Goal: Book appointment/travel/reservation

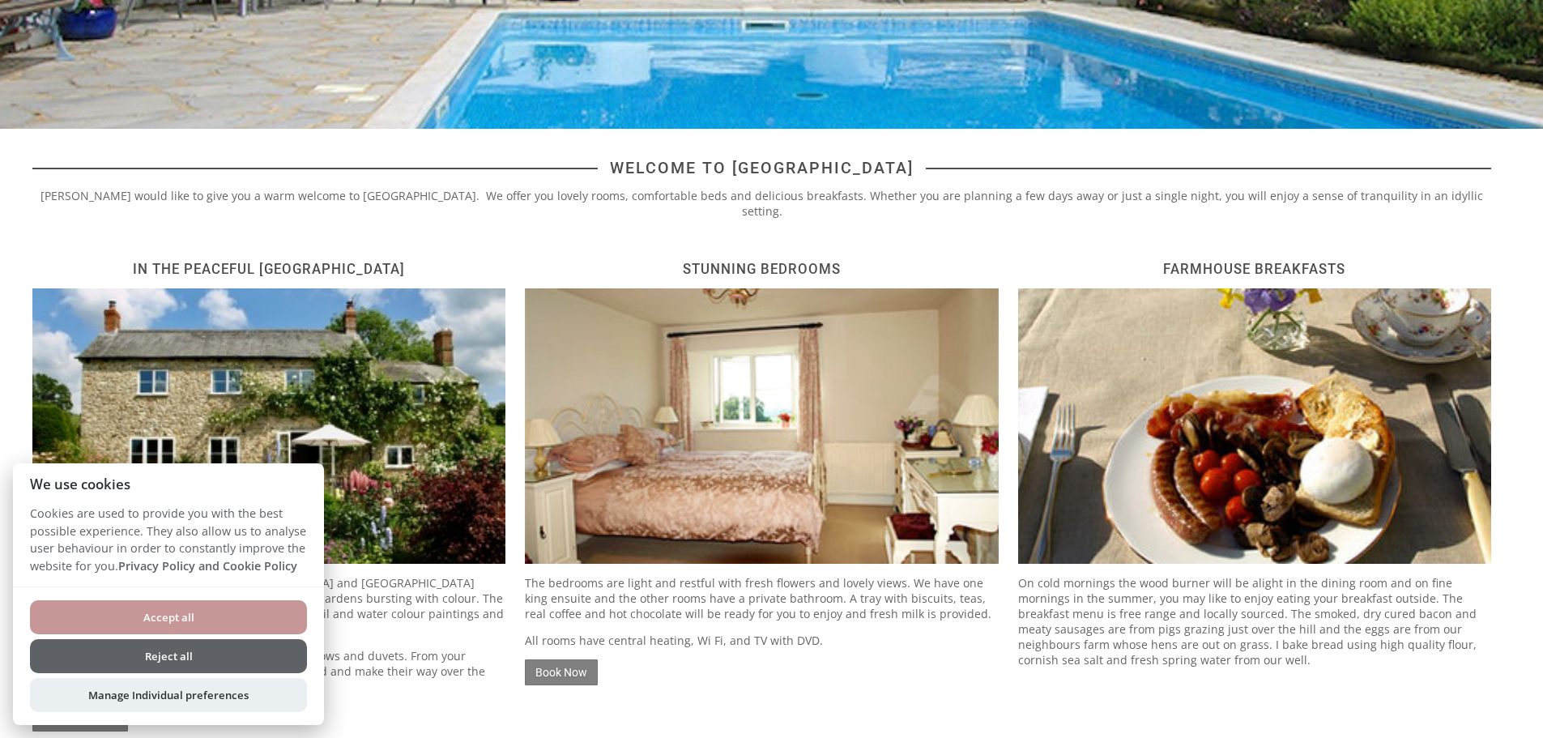
scroll to position [486, 0]
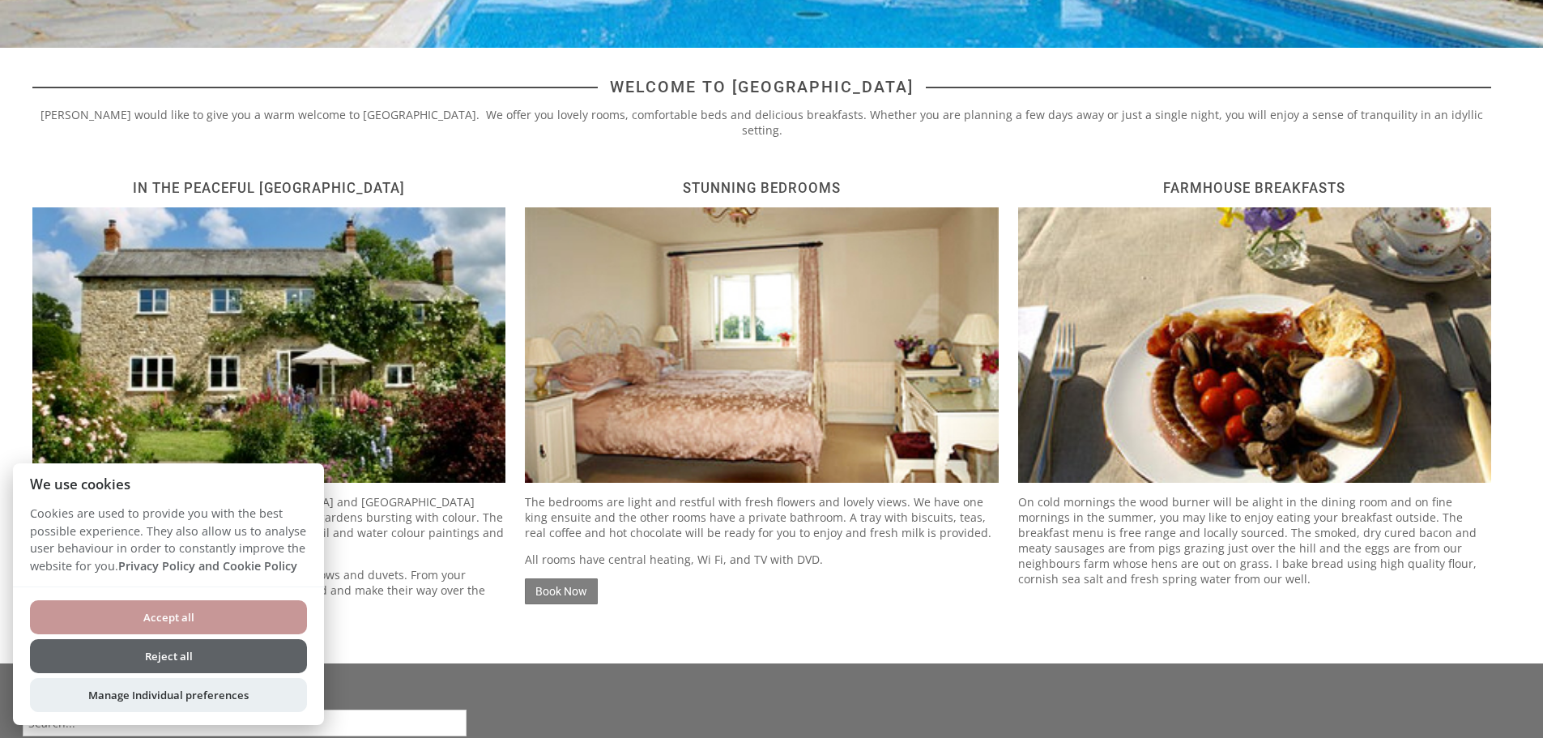
click at [155, 620] on button "Accept all" at bounding box center [168, 617] width 277 height 34
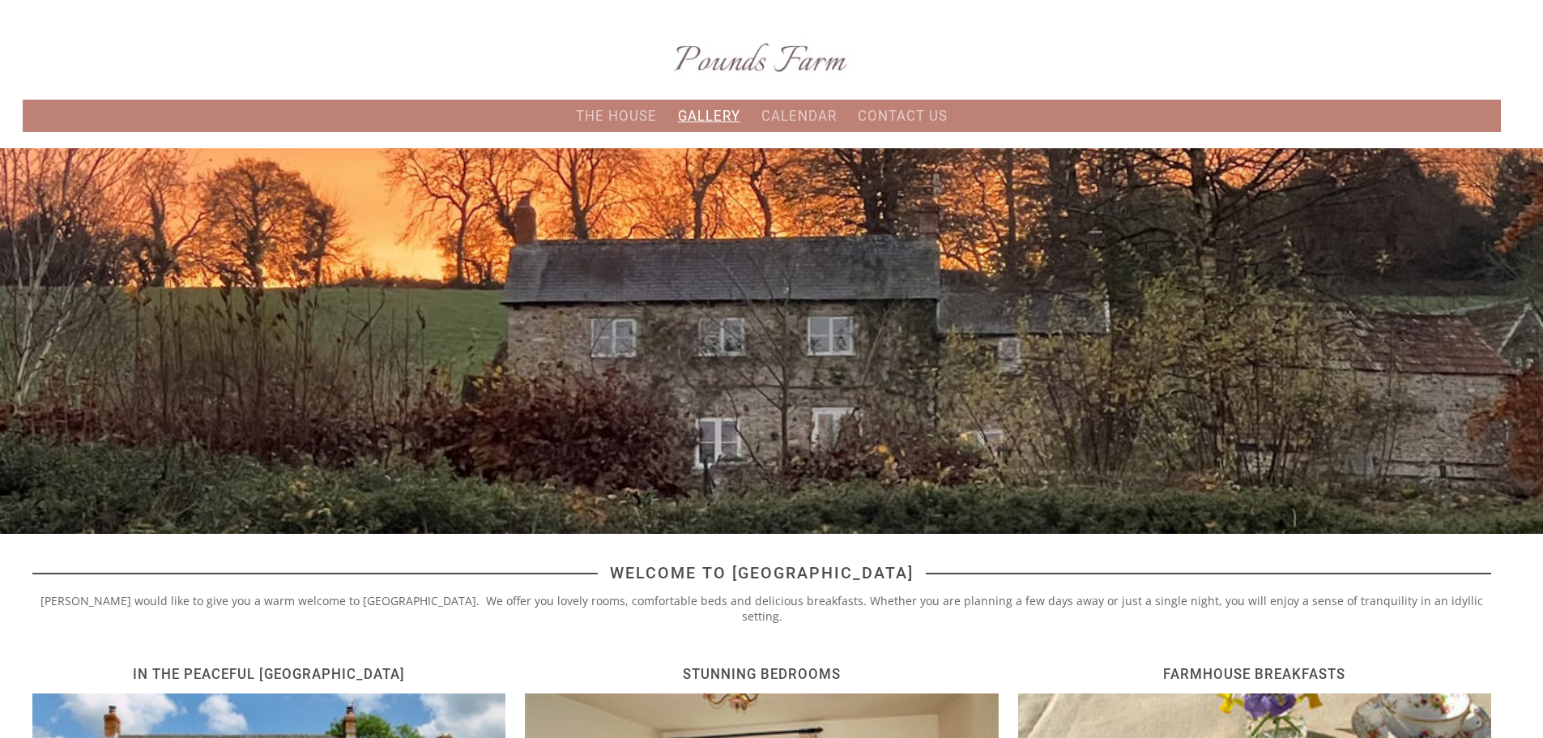
click at [695, 115] on link "Gallery" at bounding box center [709, 116] width 62 height 16
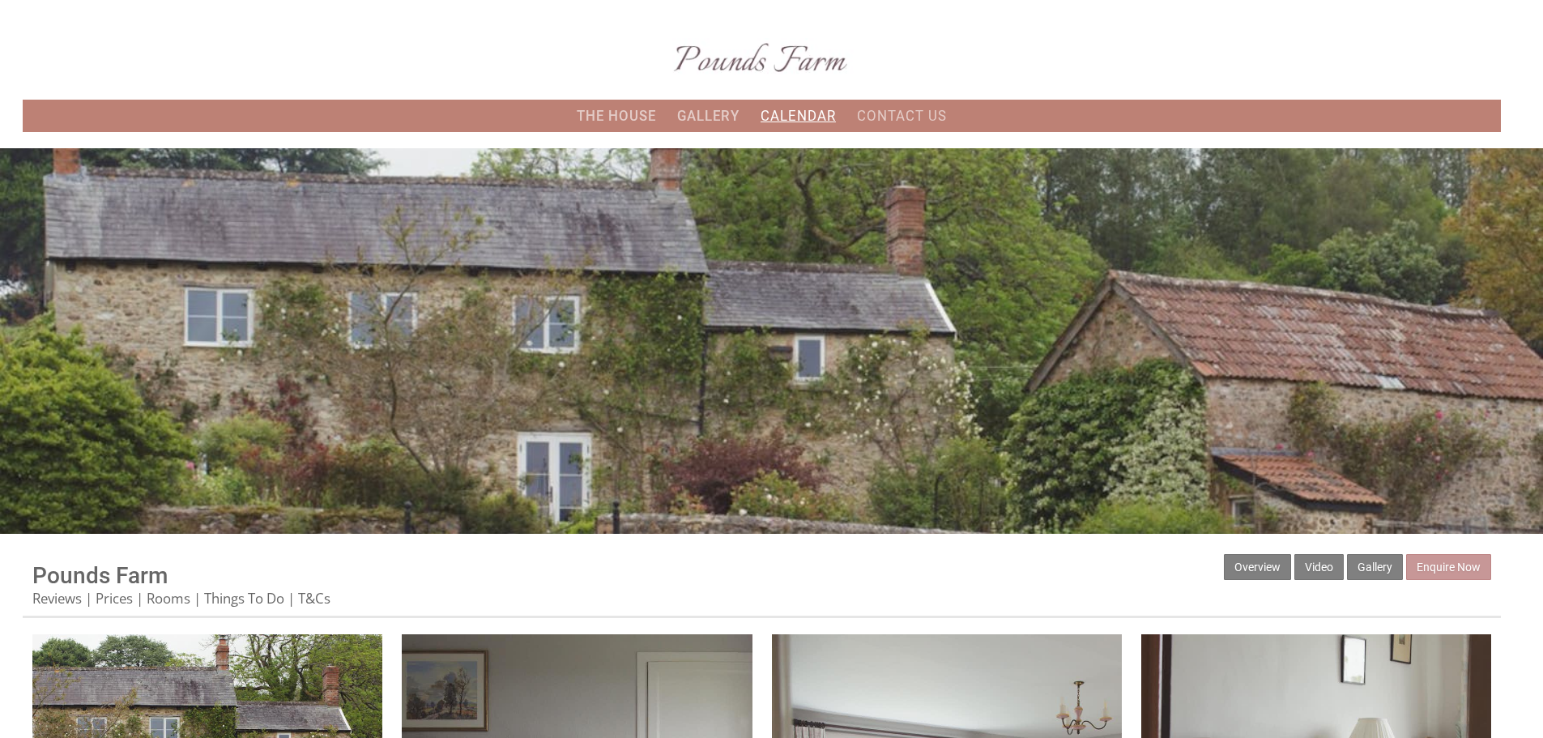
click at [811, 113] on link "Calendar" at bounding box center [797, 116] width 75 height 16
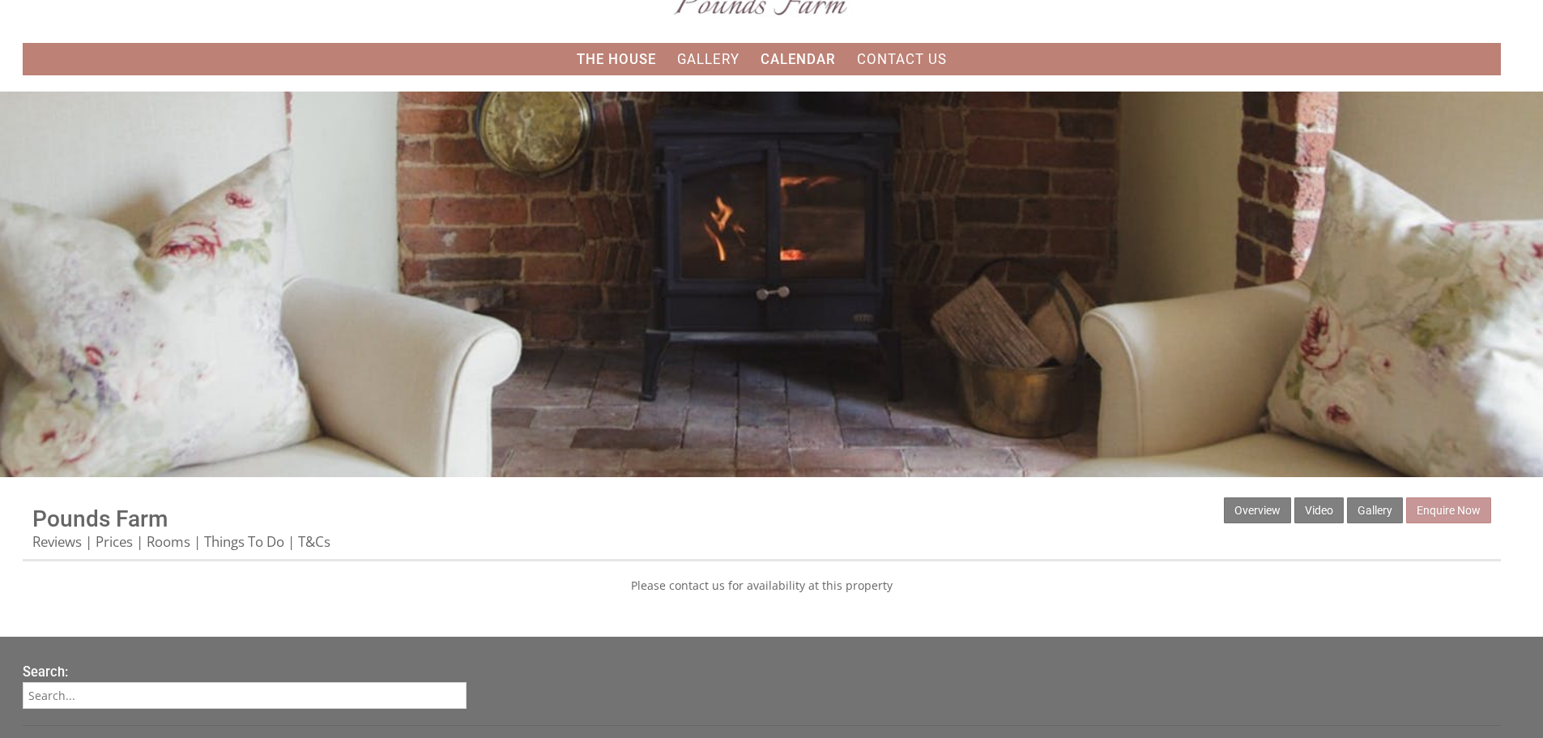
scroll to position [81, 0]
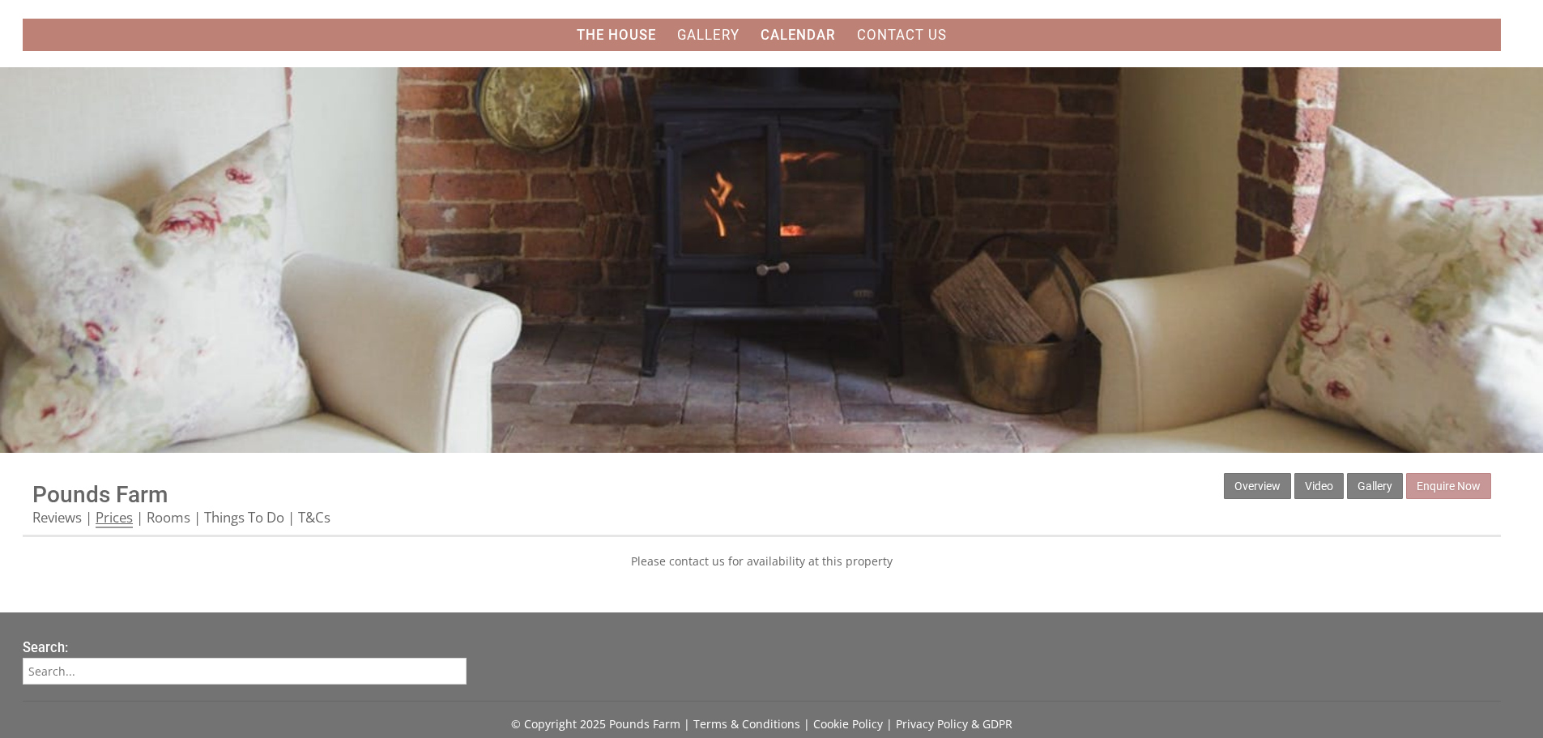
click at [127, 517] on link "Prices" at bounding box center [114, 518] width 37 height 20
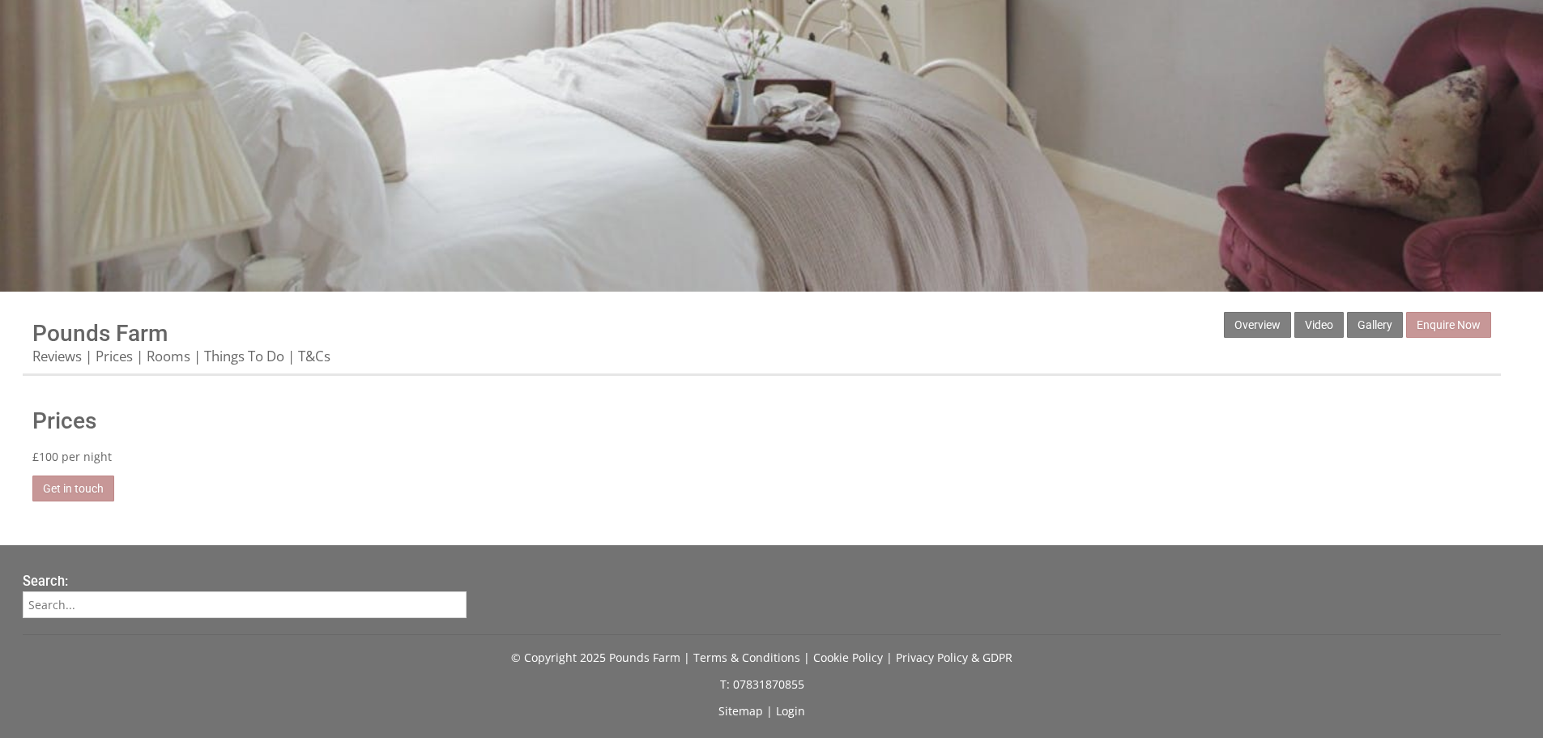
scroll to position [243, 0]
click at [173, 364] on link "Rooms" at bounding box center [169, 356] width 44 height 20
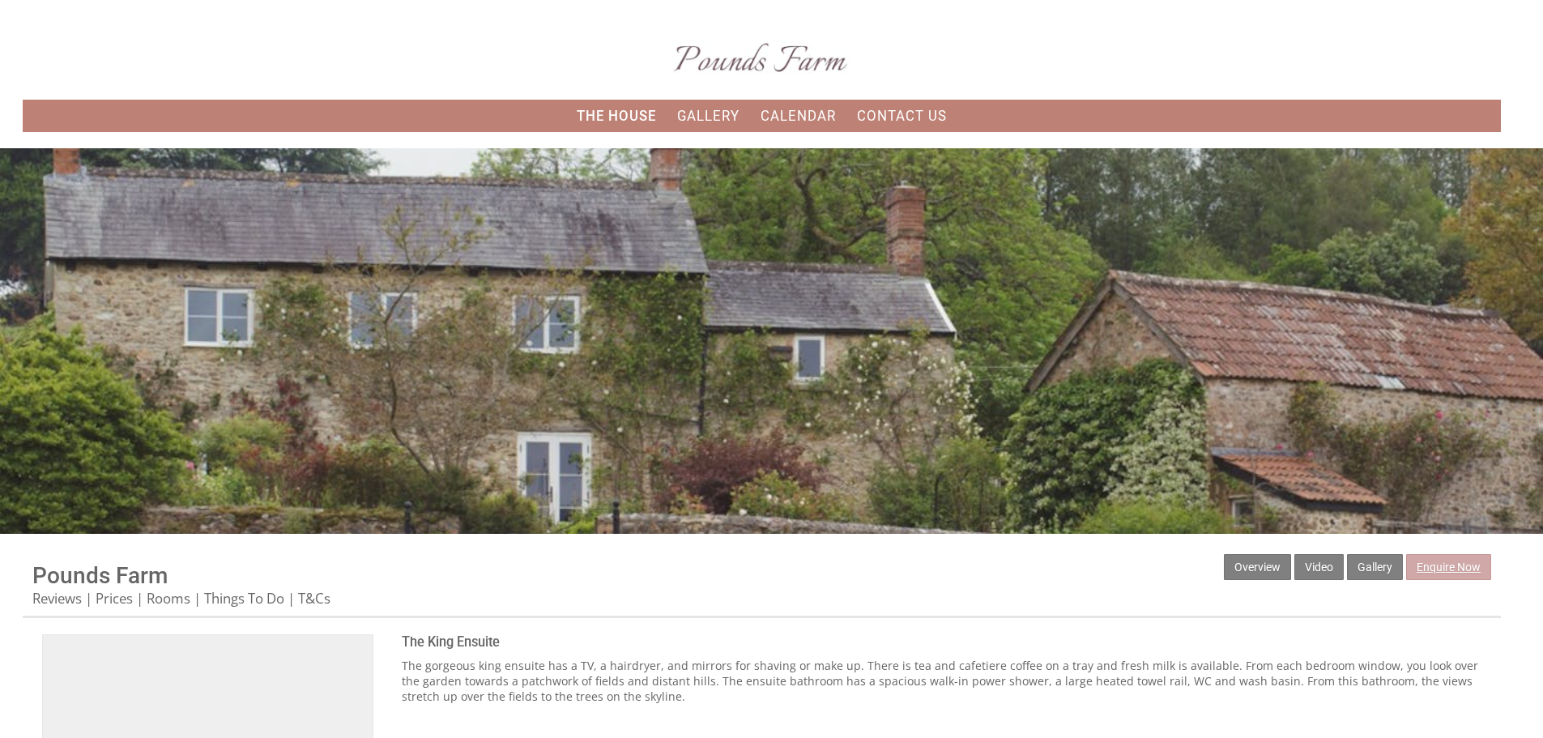
click at [1423, 574] on link "Enquire Now" at bounding box center [1448, 567] width 85 height 26
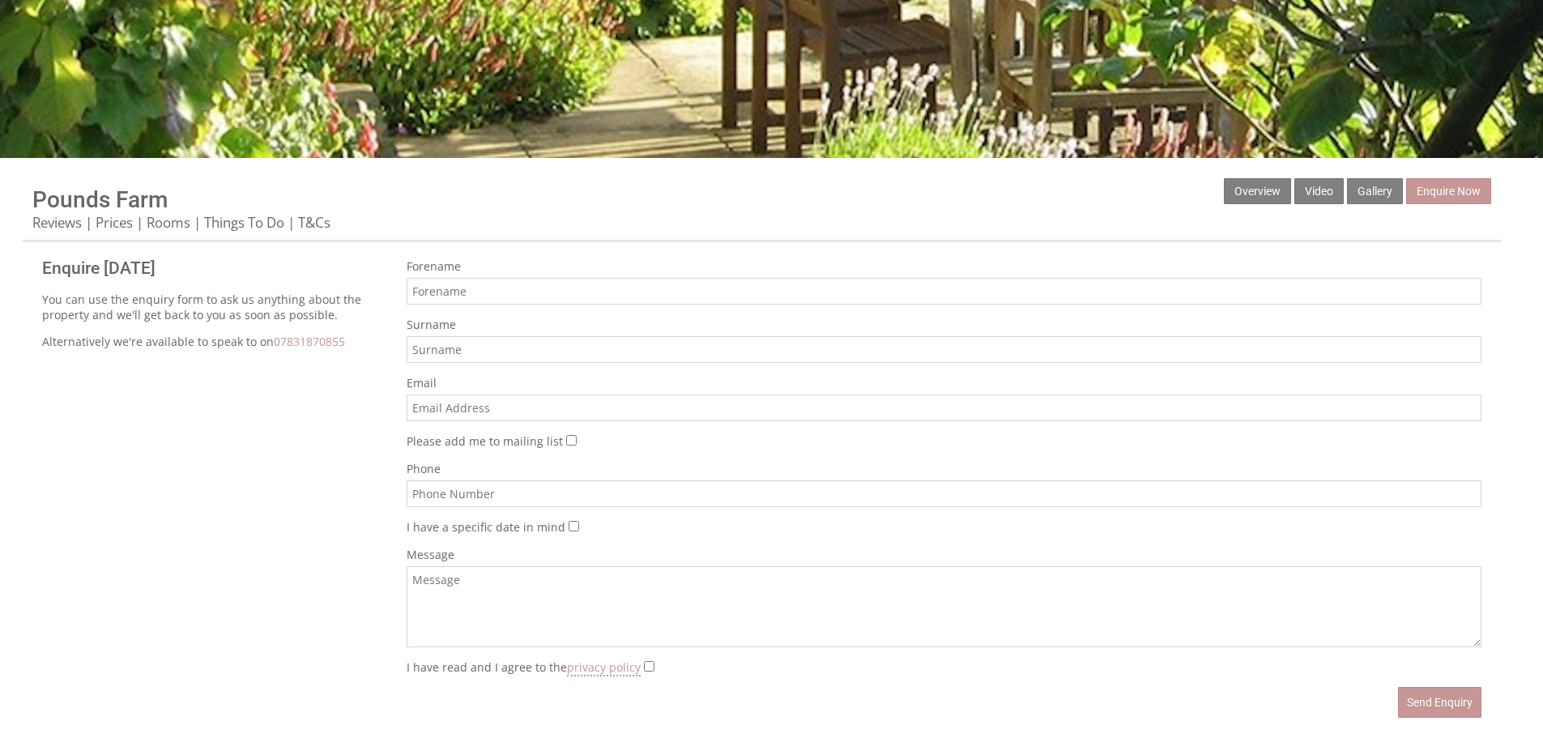
scroll to position [405, 0]
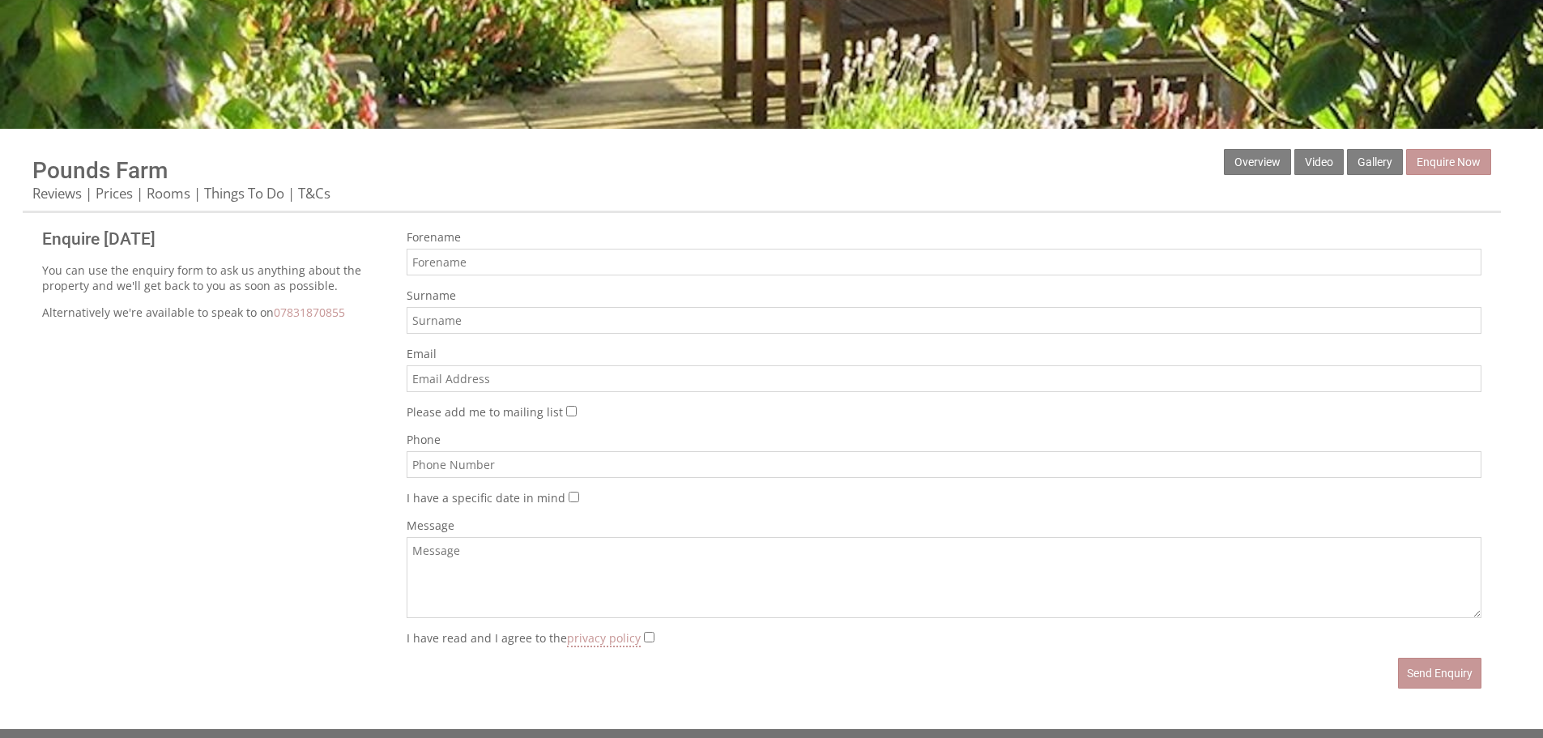
click at [569, 494] on input "I have a specific date in mind" at bounding box center [574, 497] width 11 height 11
checkbox input "true"
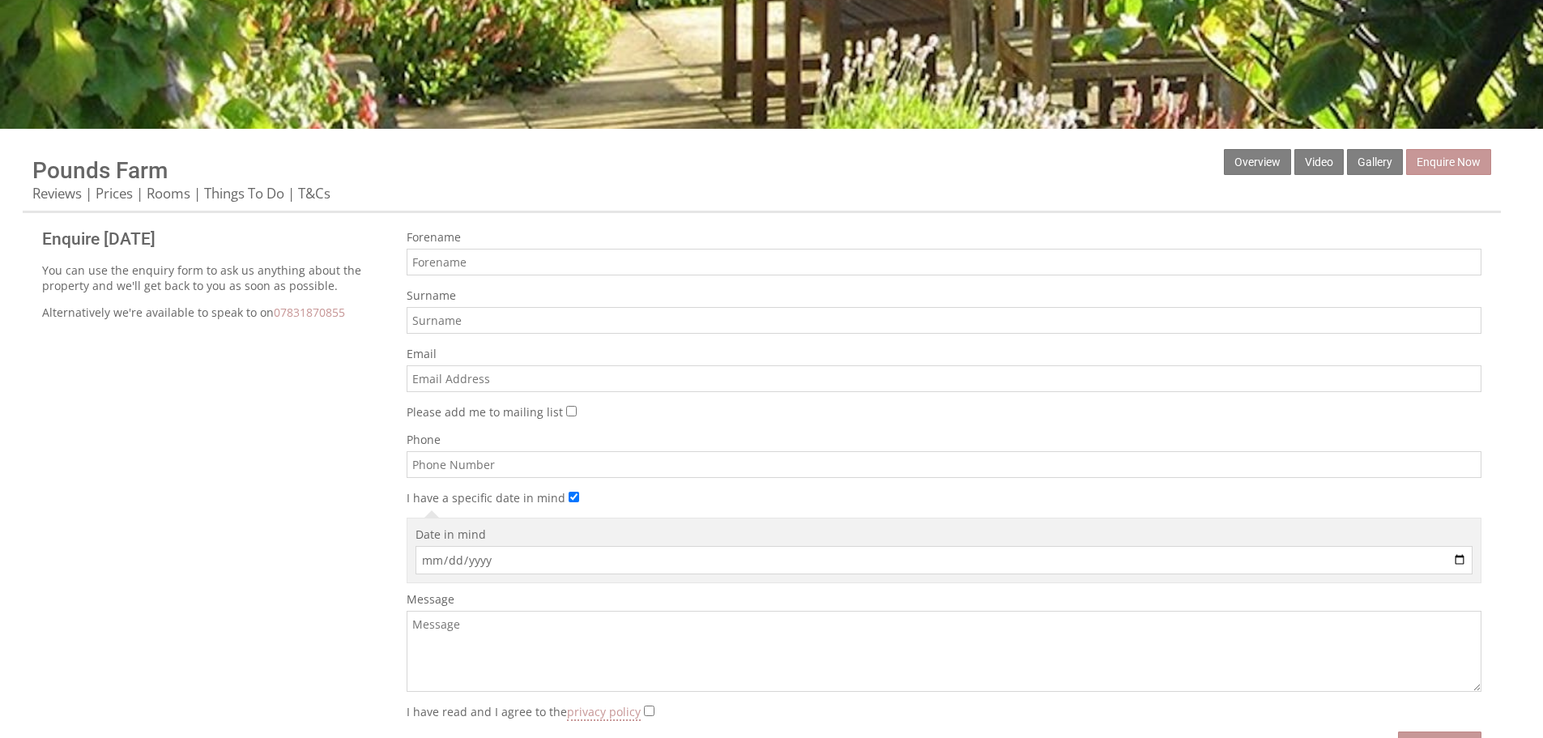
click at [652, 568] on input "Date in mind" at bounding box center [943, 560] width 1057 height 28
click at [1463, 559] on input "Date in mind" at bounding box center [943, 560] width 1057 height 28
type input "[DATE]"
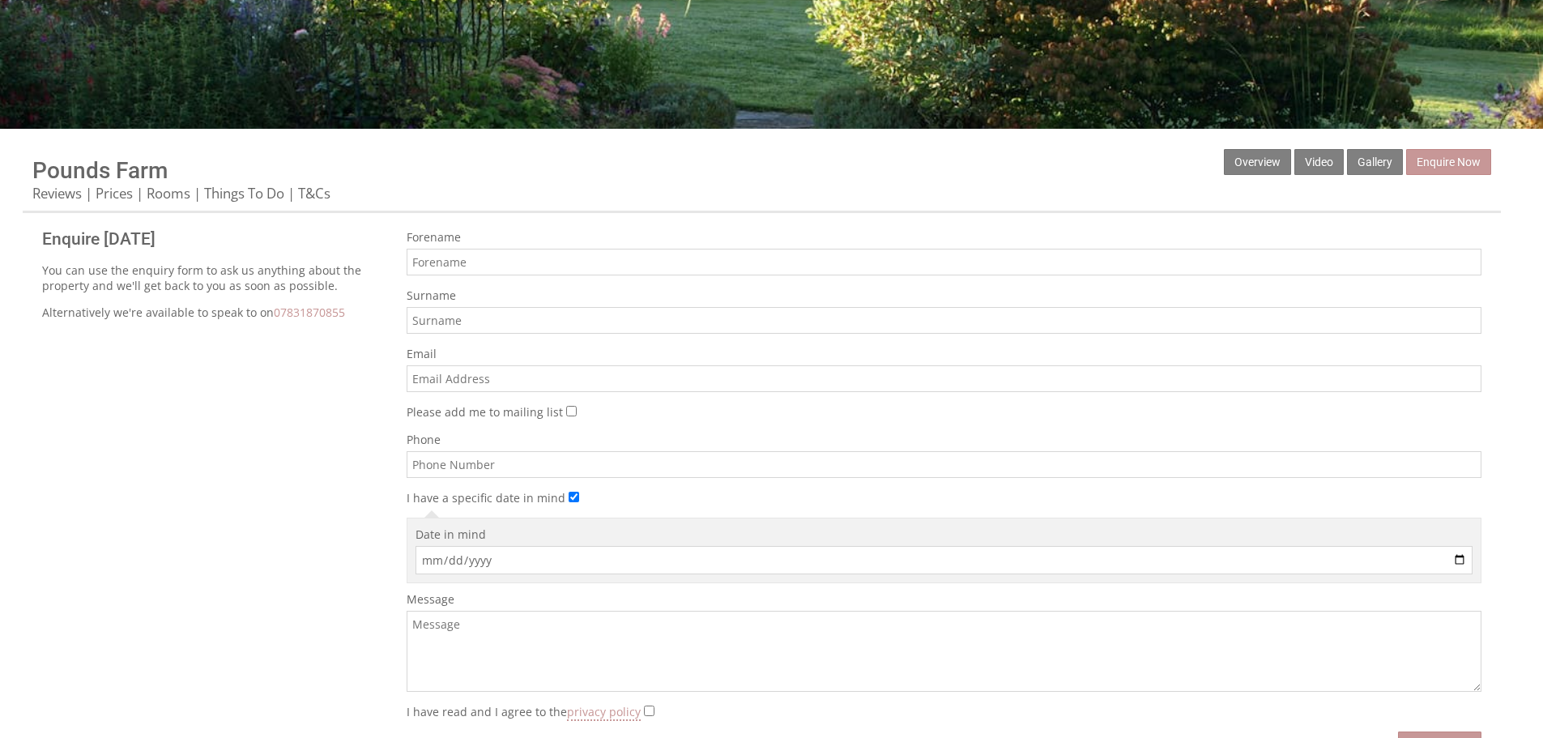
click at [436, 260] on input "Forename" at bounding box center [944, 262] width 1075 height 27
type input "Leyla"
type input "[PERSON_NAME]"
type input "[EMAIL_ADDRESS][DOMAIN_NAME]"
type input "07851115158"
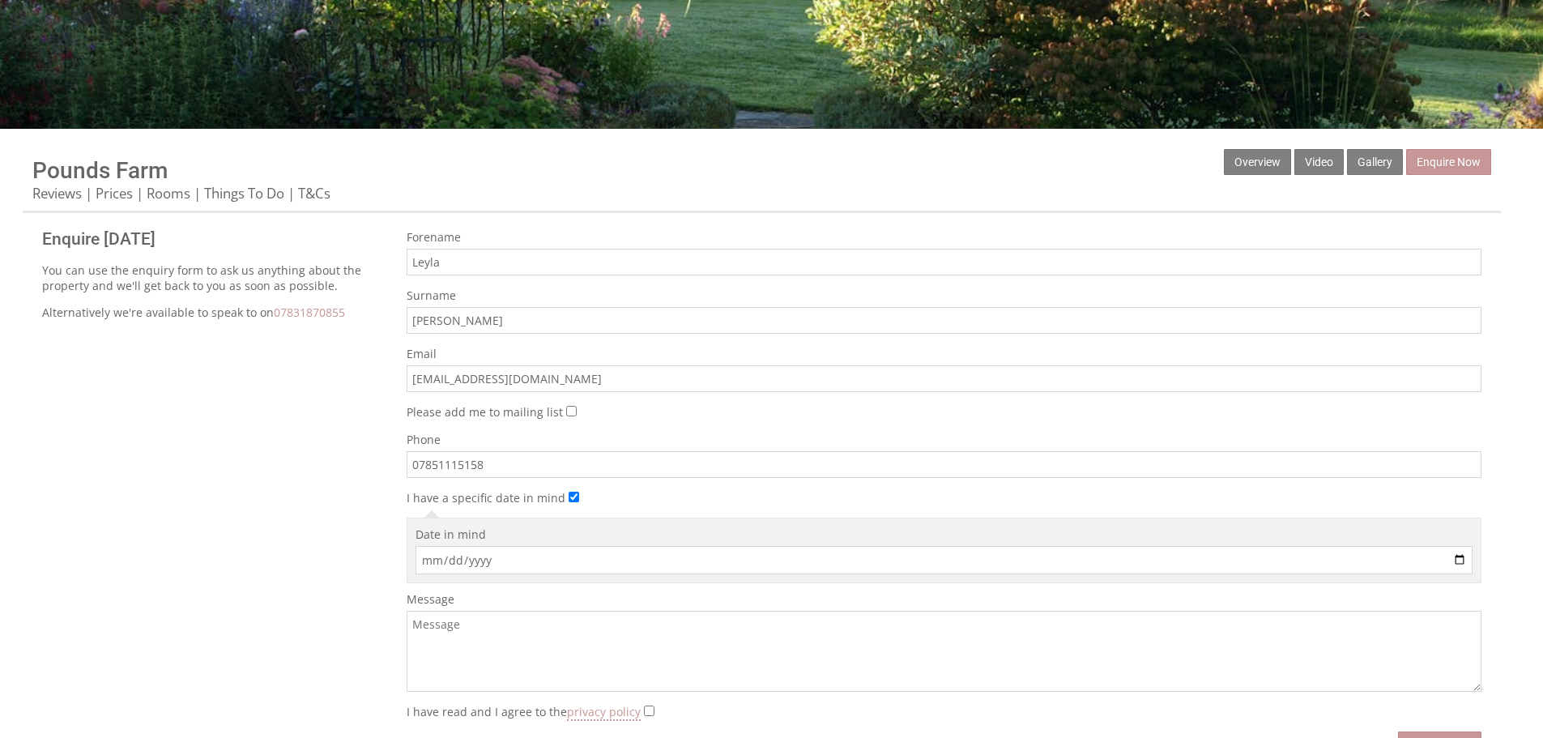
click at [468, 324] on input "[PERSON_NAME]" at bounding box center [944, 320] width 1075 height 27
type input "[PERSON_NAME]"
click at [498, 267] on input "Leyla" at bounding box center [944, 262] width 1075 height 27
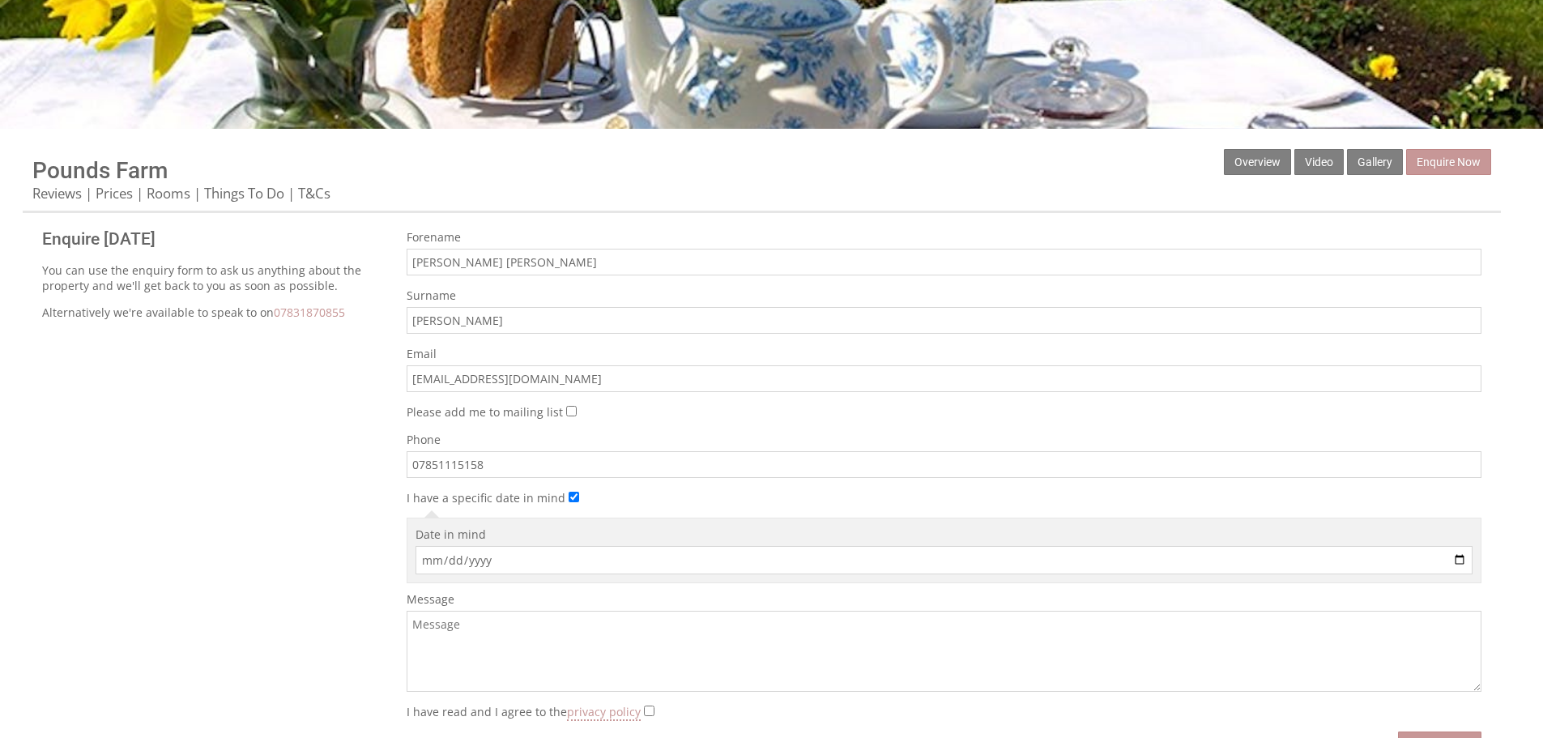
type input "[PERSON_NAME] [PERSON_NAME]"
click at [512, 466] on input "07851115158" at bounding box center [944, 464] width 1075 height 27
type input "07848122794"
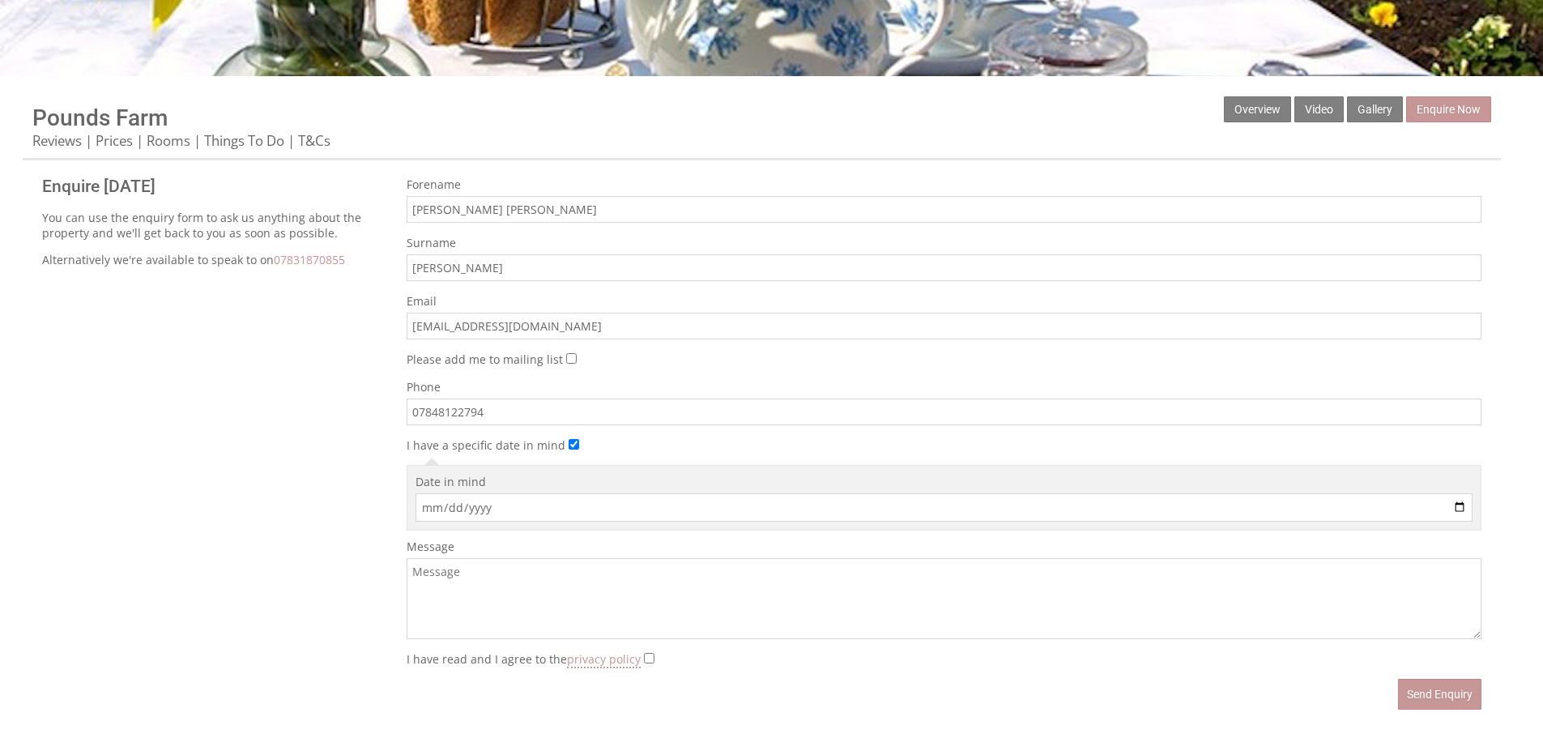
scroll to position [486, 0]
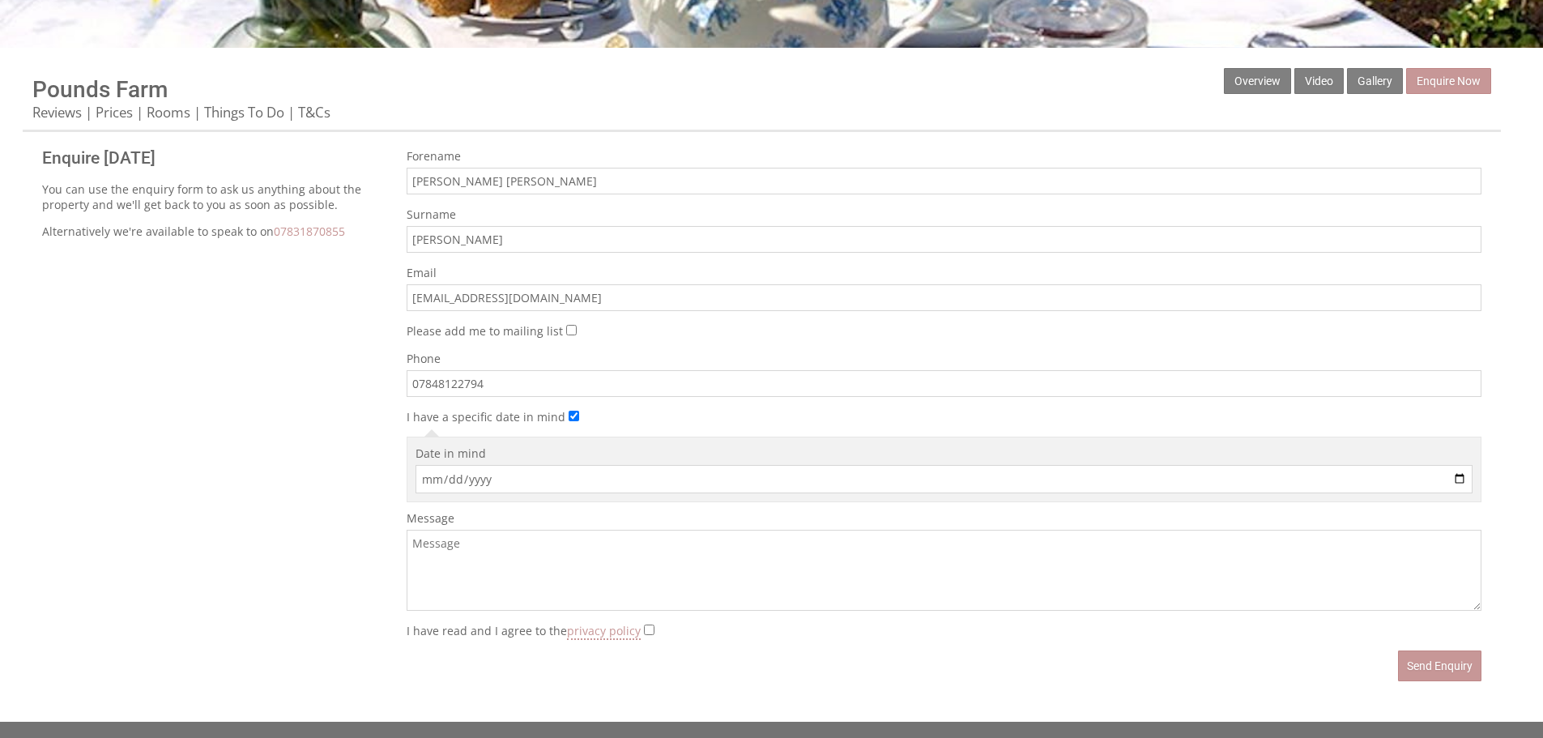
click at [530, 536] on textarea "Message" at bounding box center [944, 570] width 1075 height 81
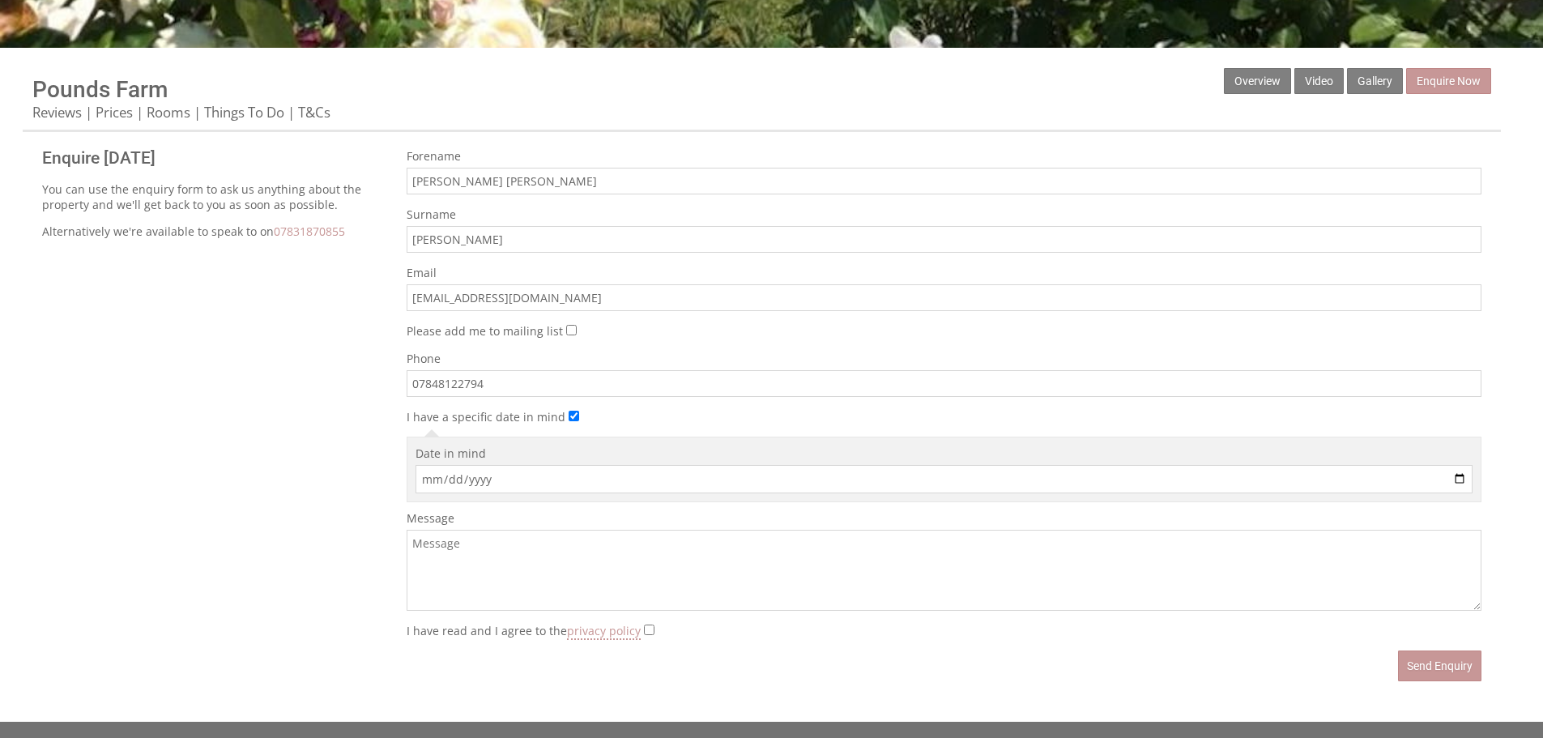
click at [580, 573] on textarea "Message" at bounding box center [944, 570] width 1075 height 81
paste textarea "I am hoping to book a stay with yourselves from [DATE] to [DATE] for 1 person p…"
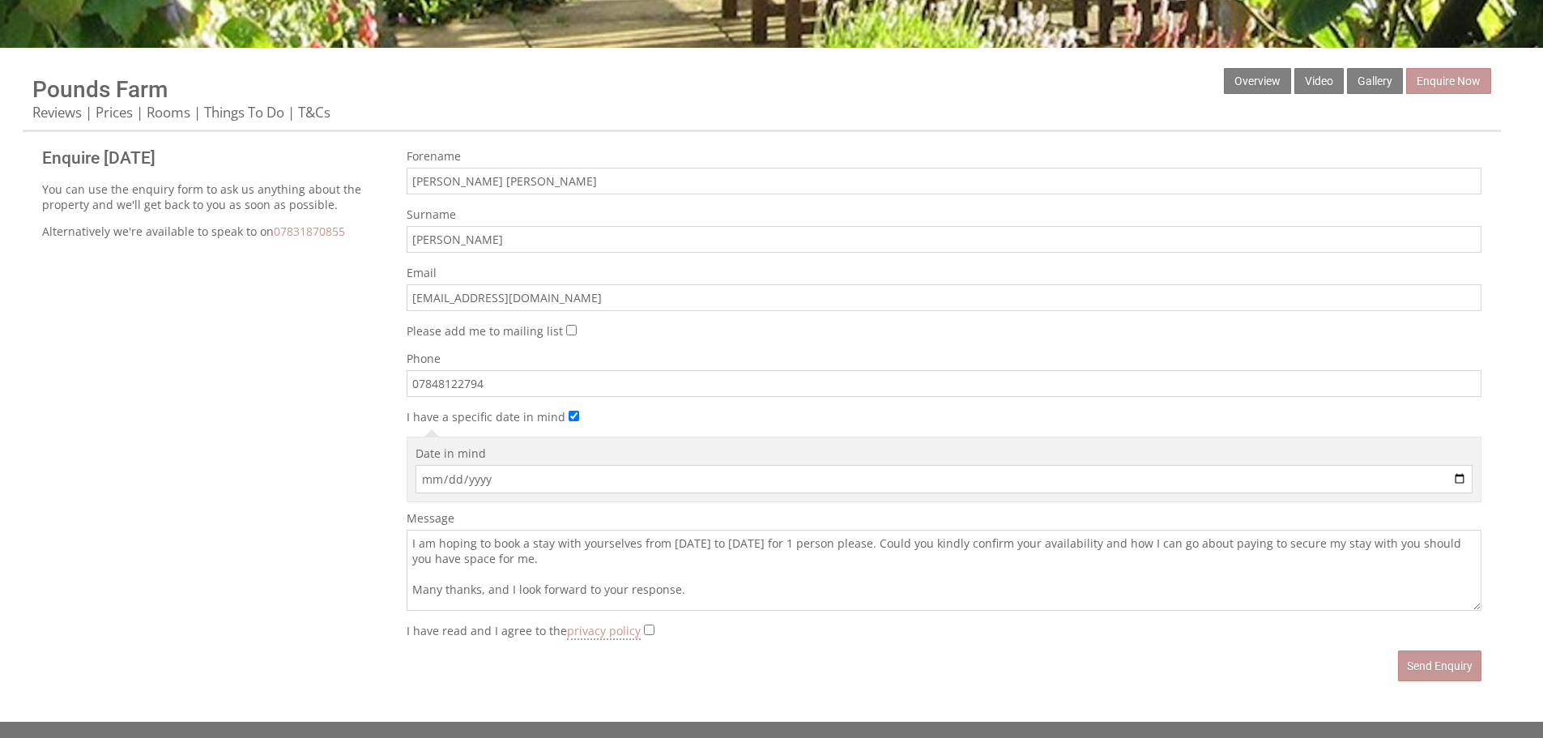
click at [1228, 546] on textarea "I am hoping to book a stay with yourselves from [DATE] to [DATE] for 1 person p…" at bounding box center [944, 570] width 1075 height 81
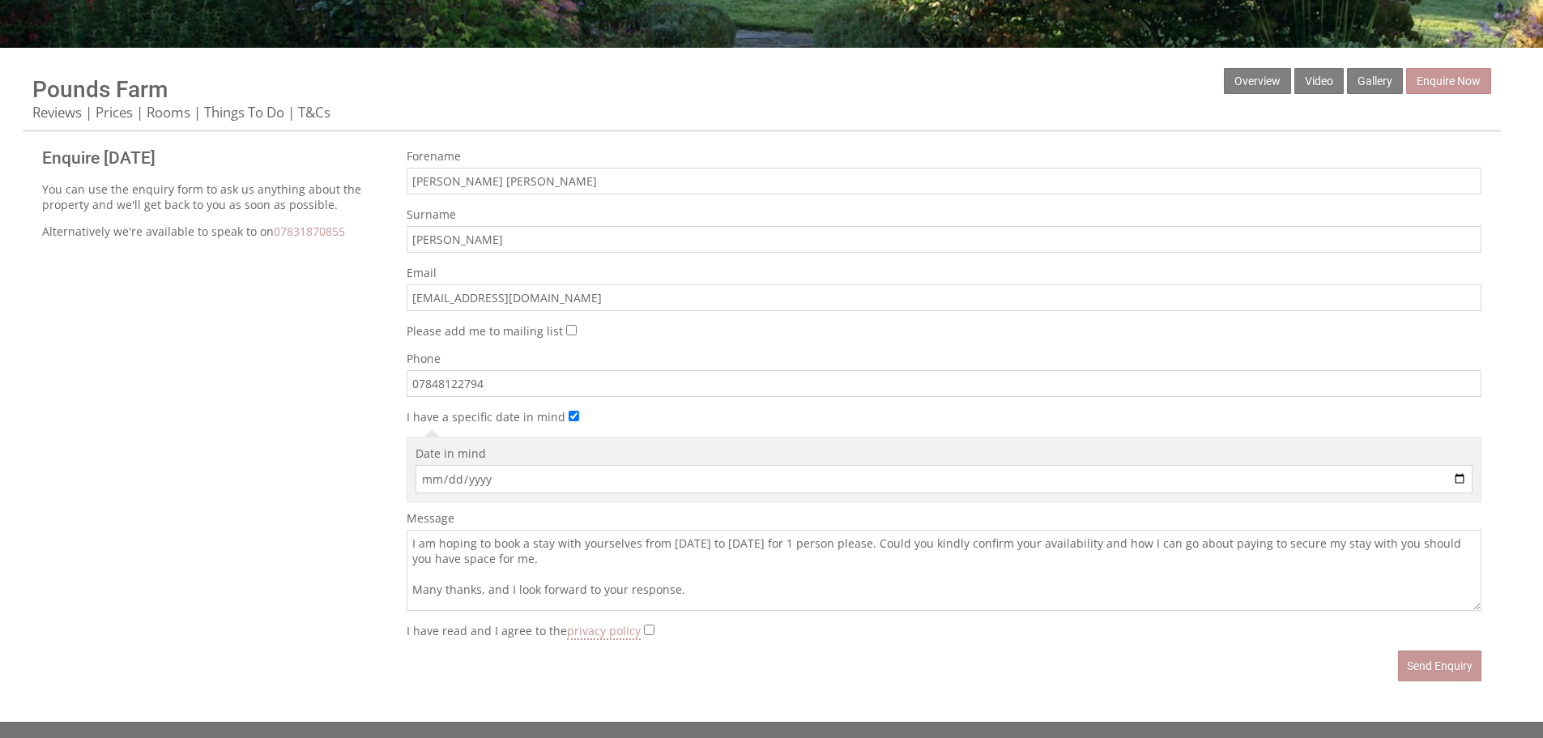
click at [498, 560] on textarea "I am hoping to book a stay with yourselves from [DATE] to [DATE] for 1 person p…" at bounding box center [944, 570] width 1075 height 81
click at [735, 590] on textarea "I am hoping to book a stay with yourselves from [DATE] to [DATE] for 1 person p…" at bounding box center [944, 570] width 1075 height 81
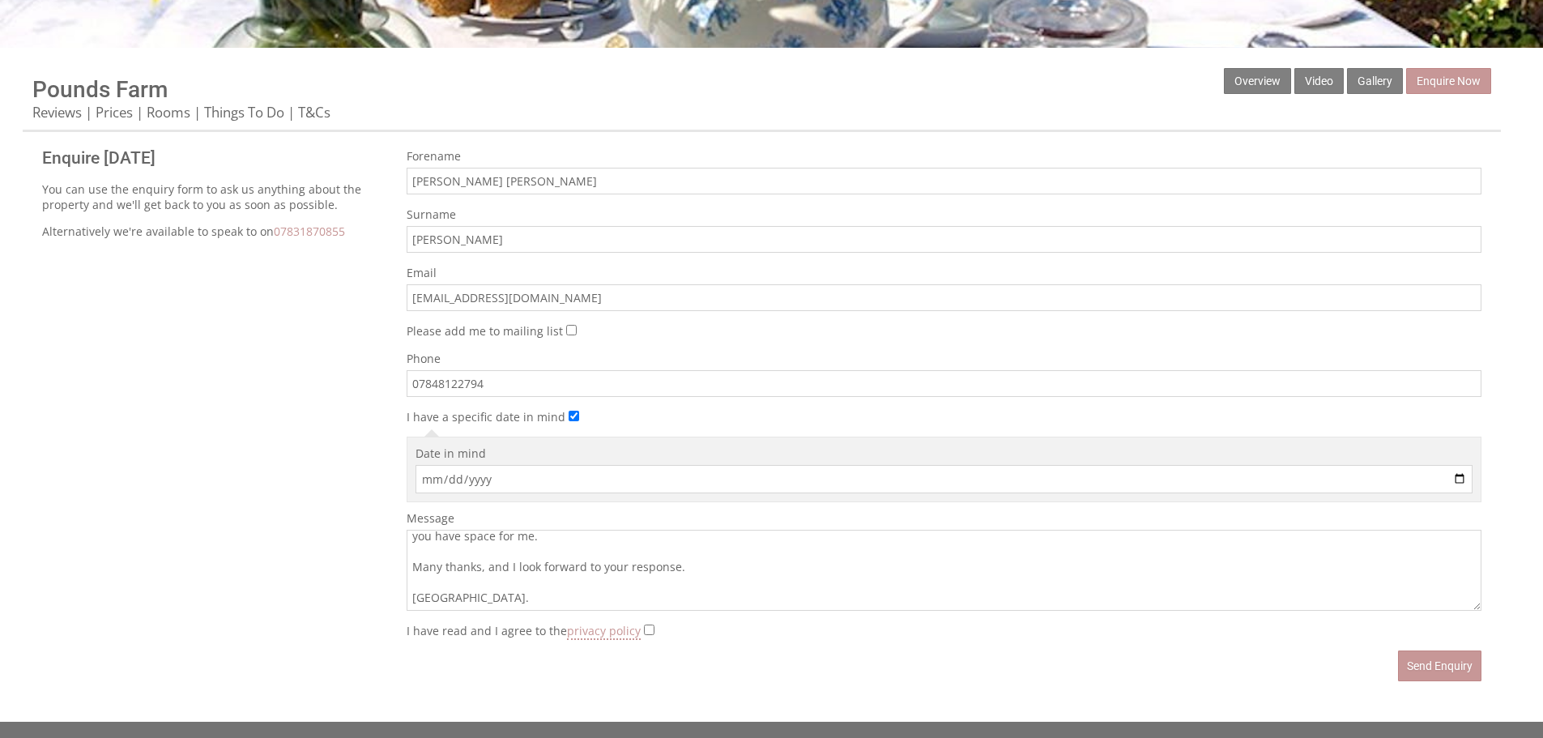
type textarea "I am hoping to book a stay with yourselves from [DATE] to [DATE] for 1 person p…"
click at [644, 627] on input "I have read and I agree to the privacy policy" at bounding box center [649, 629] width 11 height 11
checkbox input "true"
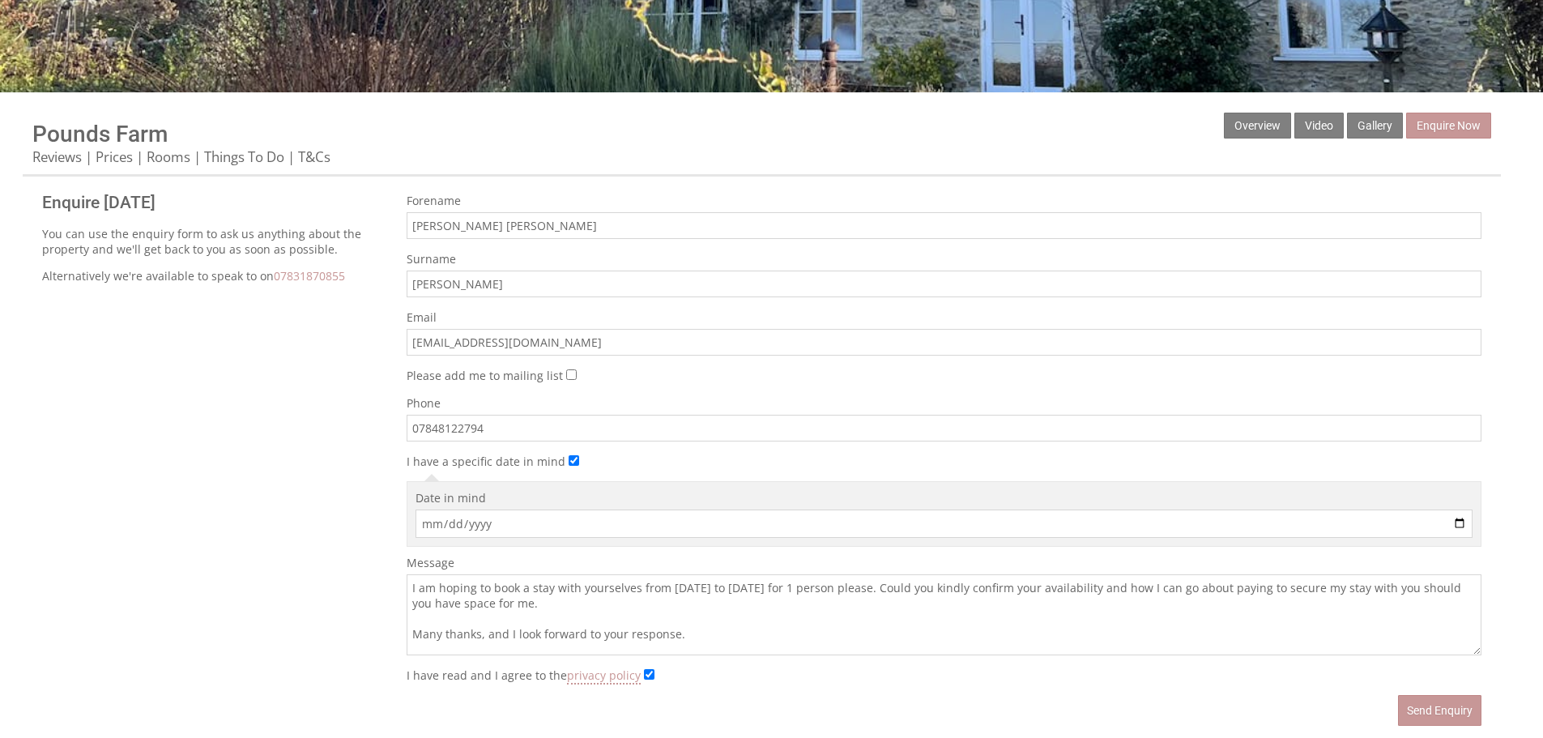
scroll to position [648, 0]
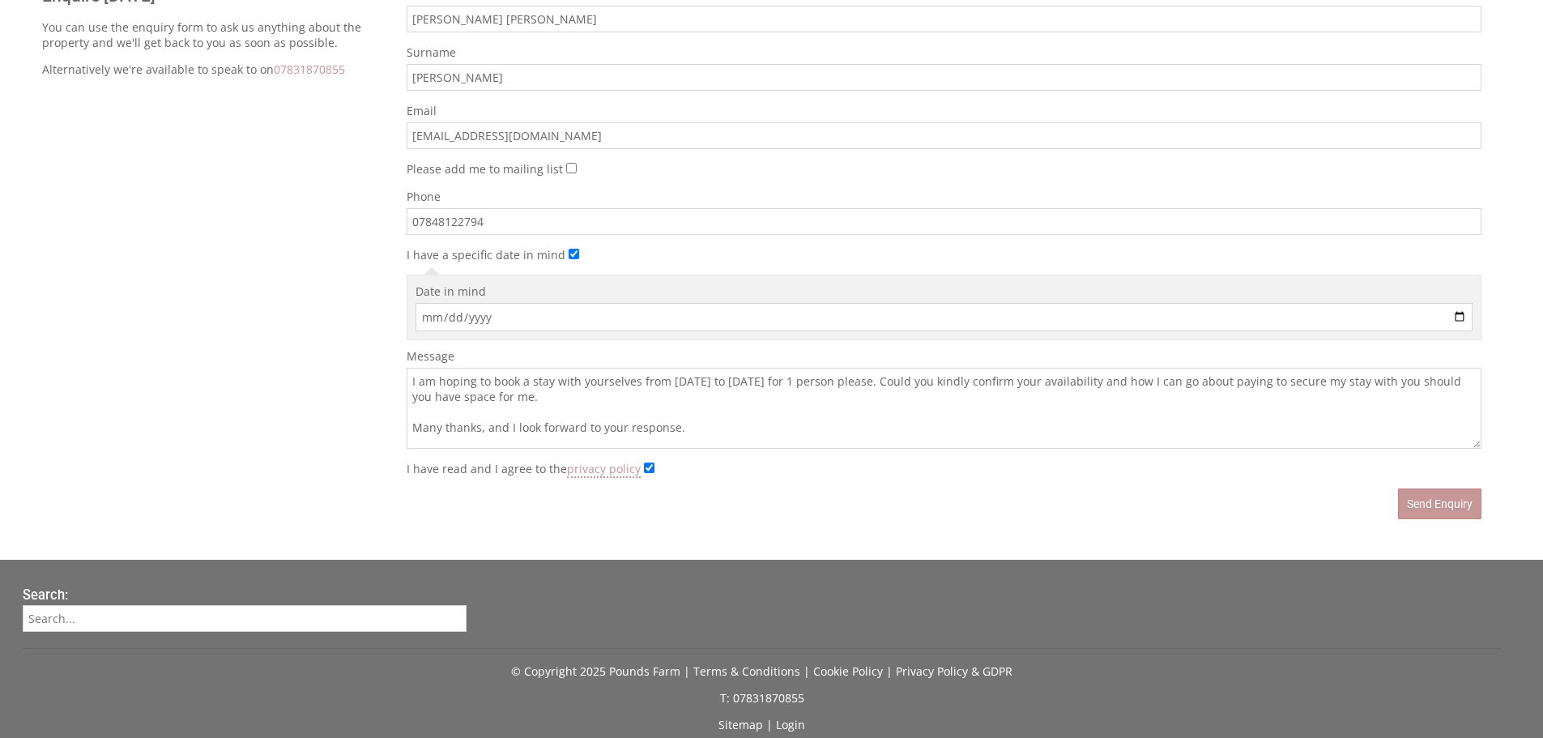
click at [410, 381] on textarea "I am hoping to book a stay with yourselves from [DATE] to [DATE] for 1 person p…" at bounding box center [944, 408] width 1075 height 81
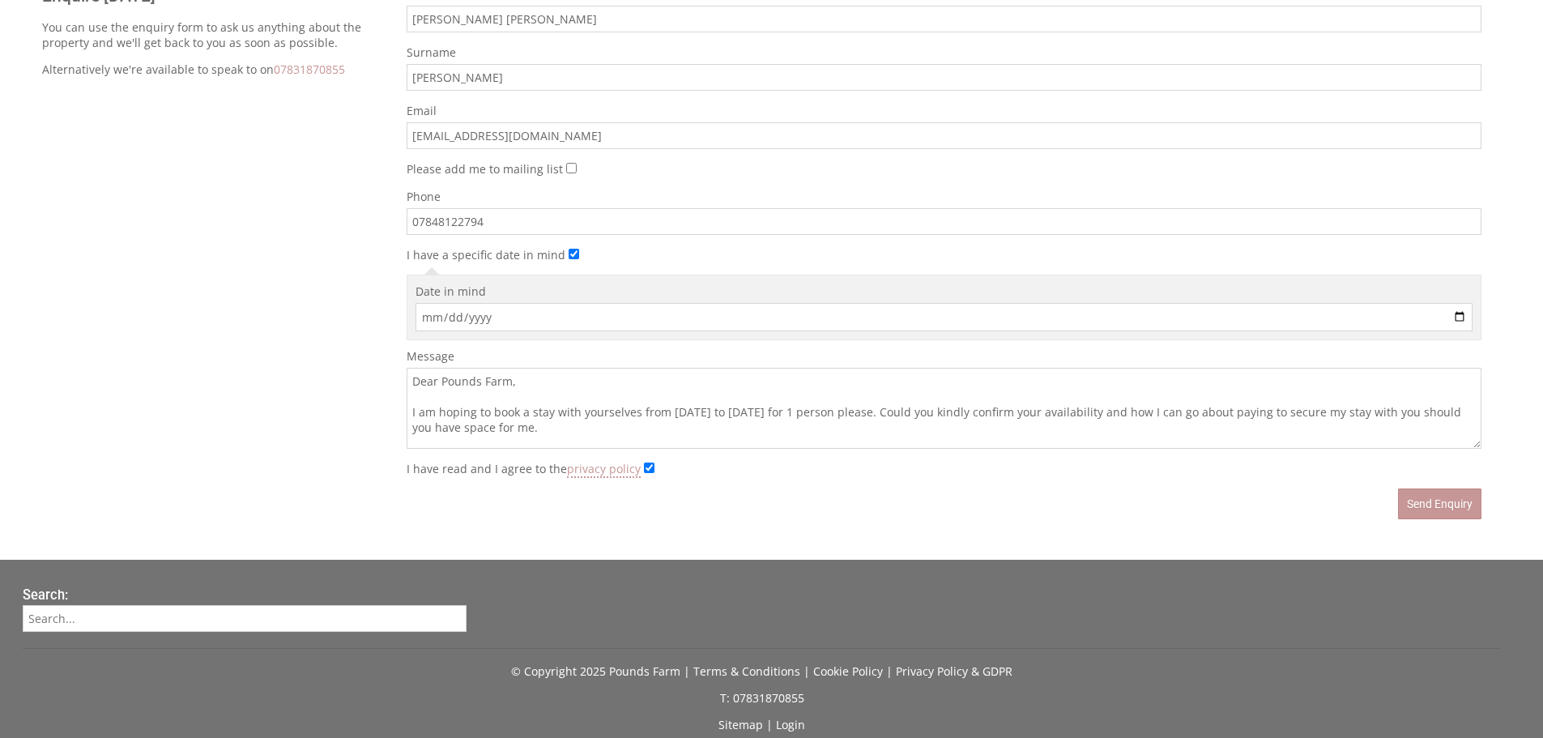
click at [499, 432] on textarea "Dear Pounds Farm, I am hoping to book a stay with yourselves from [DATE] to [DA…" at bounding box center [944, 408] width 1075 height 81
click at [702, 432] on textarea "Dear Pounds Farm, I am hoping to book a stay with yourselves from [DATE] to [DA…" at bounding box center [944, 408] width 1075 height 81
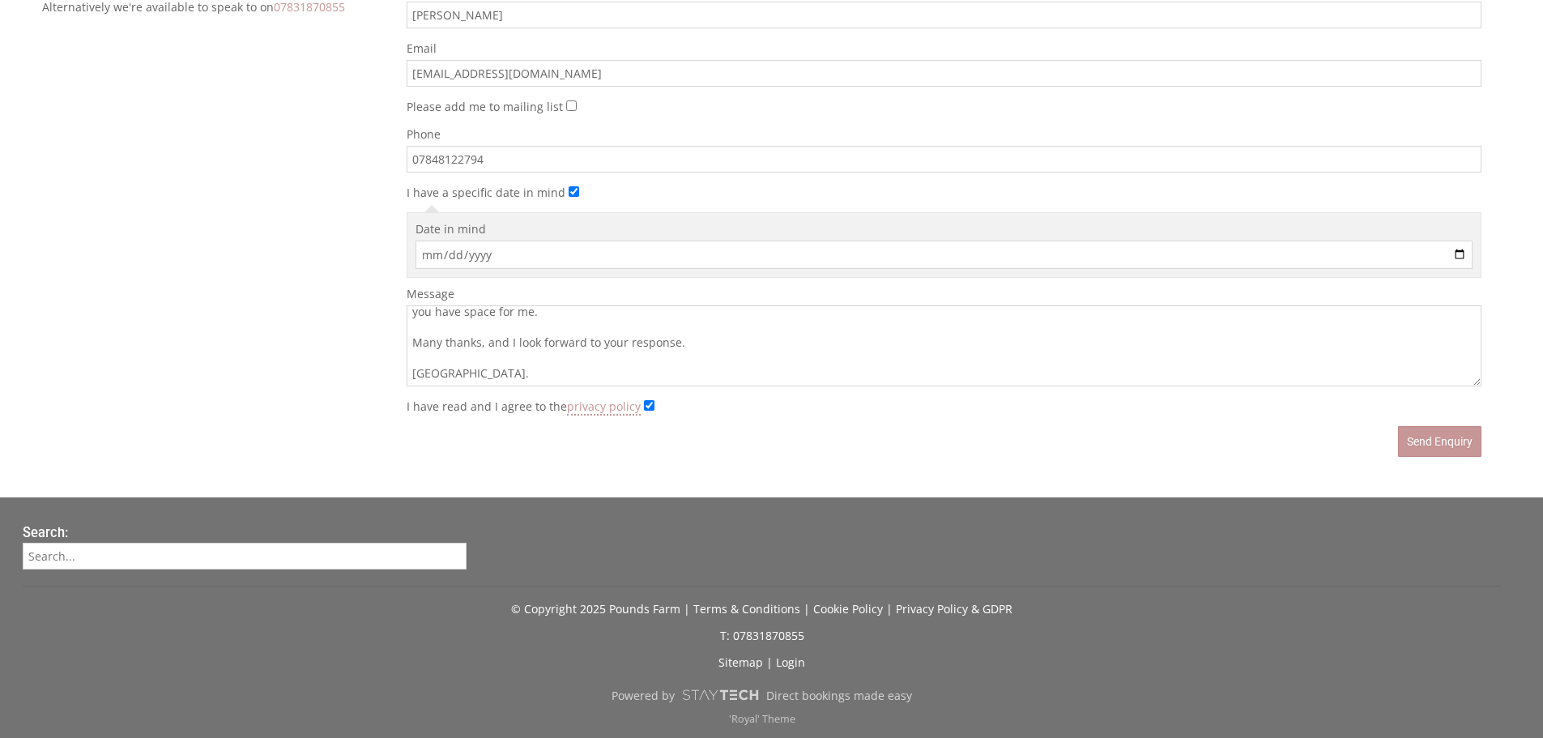
click at [458, 356] on textarea "Dear Pounds Farm, I am hoping to book a stay with yourselves from [DATE] to [DA…" at bounding box center [944, 345] width 1075 height 81
type textarea "Dear Pounds Farm, I am hoping to book a stay with yourselves from [DATE] to [DA…"
click at [1431, 444] on button "Send Enquiry" at bounding box center [1439, 441] width 83 height 31
